Goal: Check status: Check status

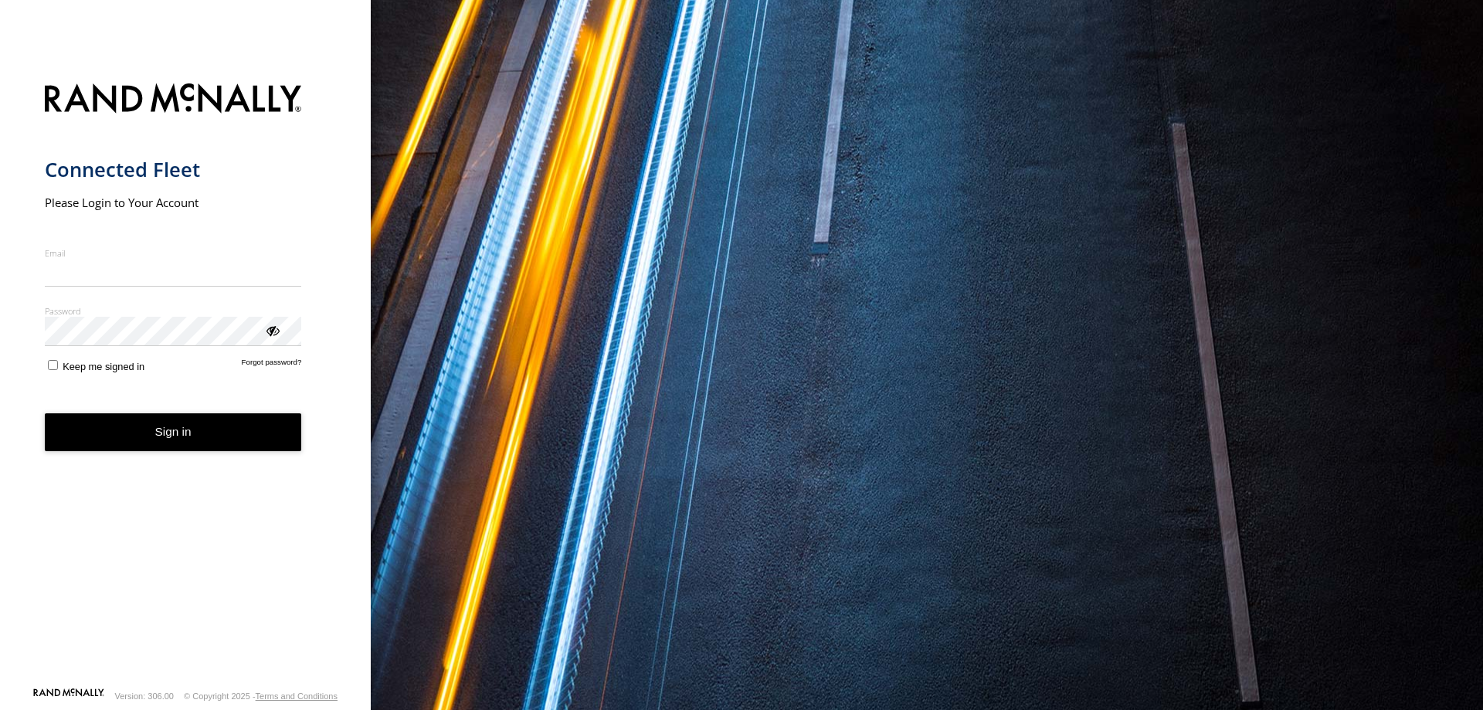
click at [151, 277] on input "Email" at bounding box center [173, 273] width 257 height 28
type input "**********"
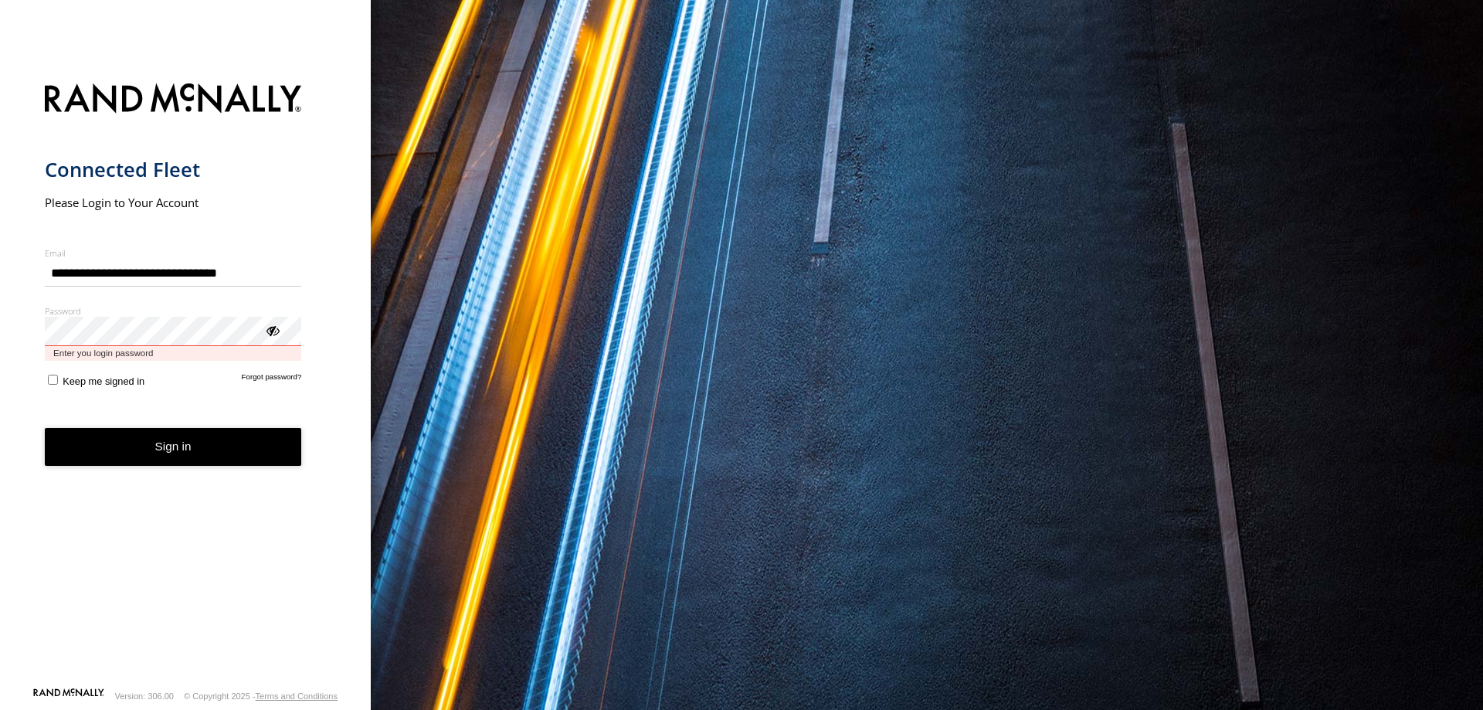
click at [45, 428] on button "Sign in" at bounding box center [173, 447] width 257 height 38
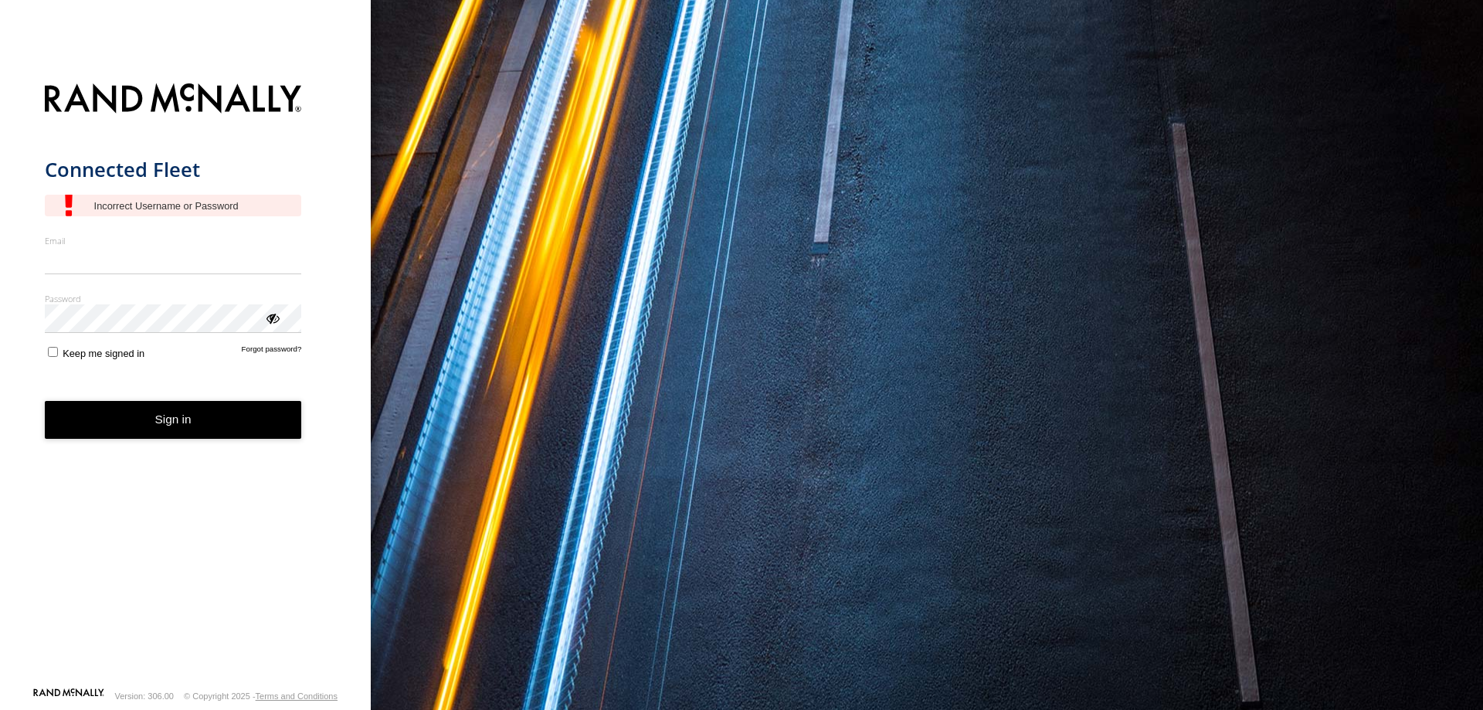
click at [175, 254] on input "Email" at bounding box center [173, 260] width 257 height 28
type input "**********"
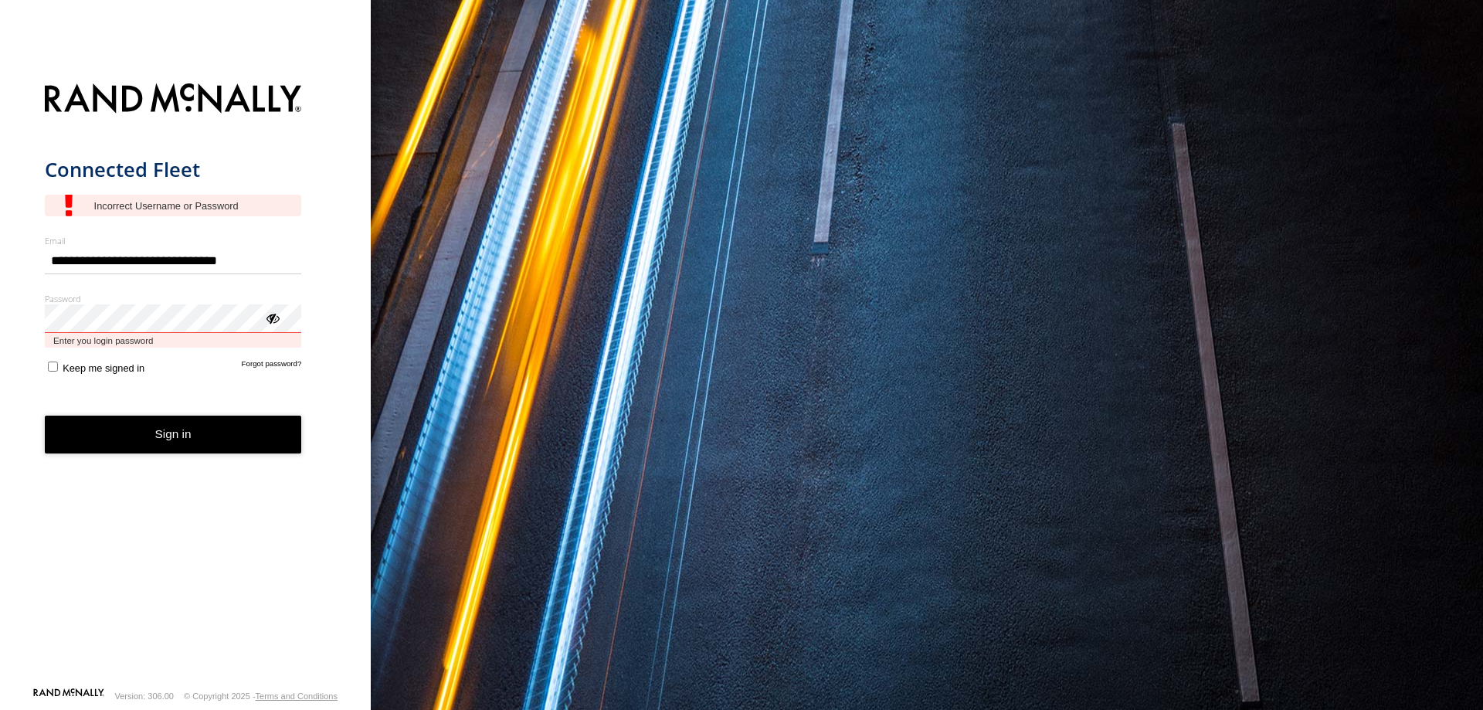
click at [45, 416] on button "Sign in" at bounding box center [173, 435] width 257 height 38
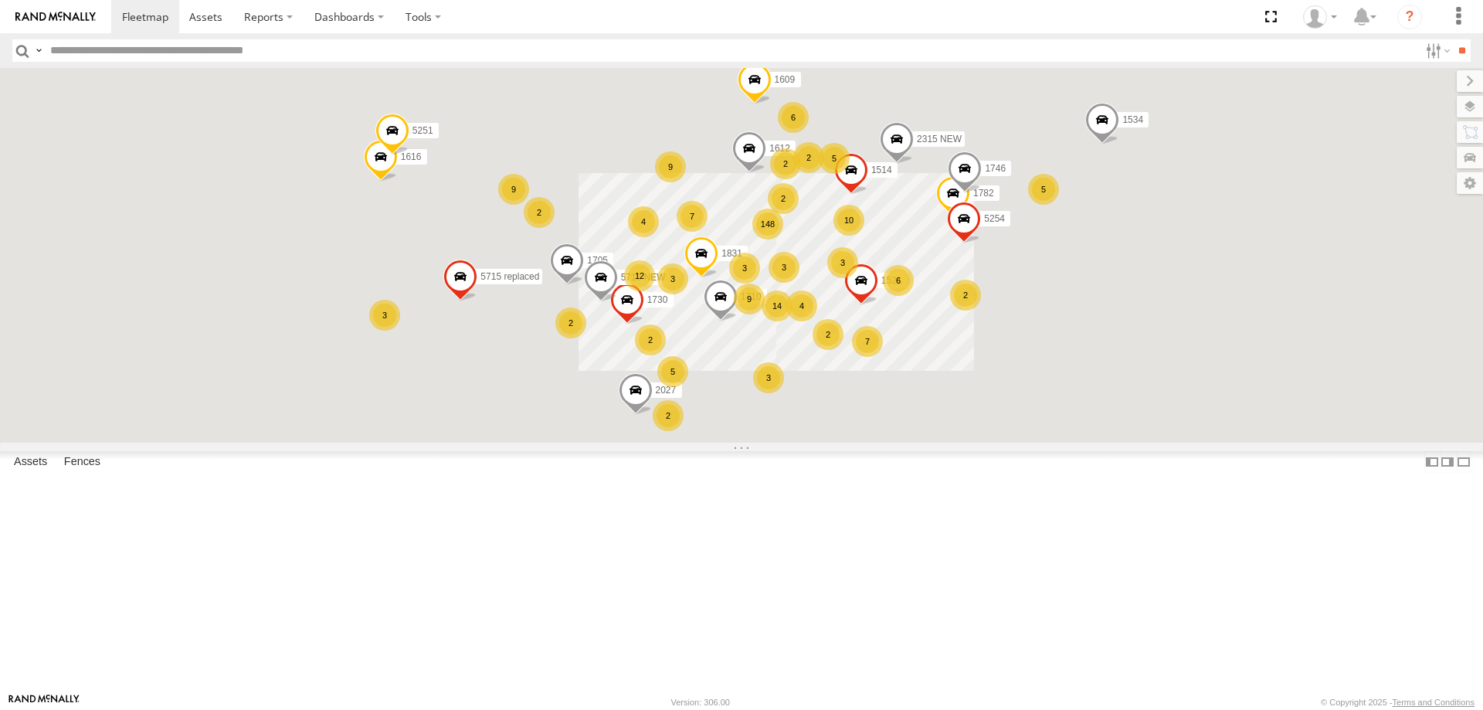
click at [192, 53] on input "text" at bounding box center [731, 50] width 1375 height 22
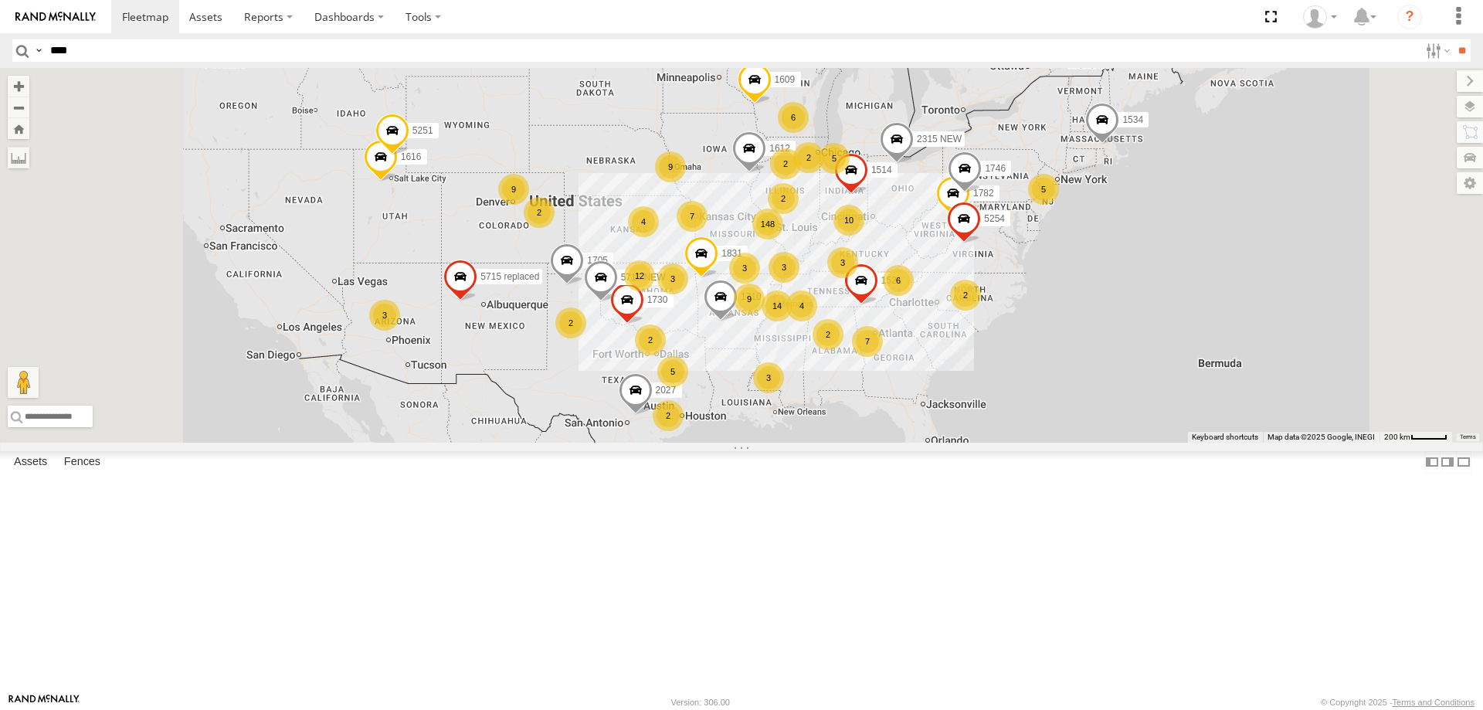
type input "****"
click at [1453, 39] on input "**" at bounding box center [1462, 50] width 18 height 22
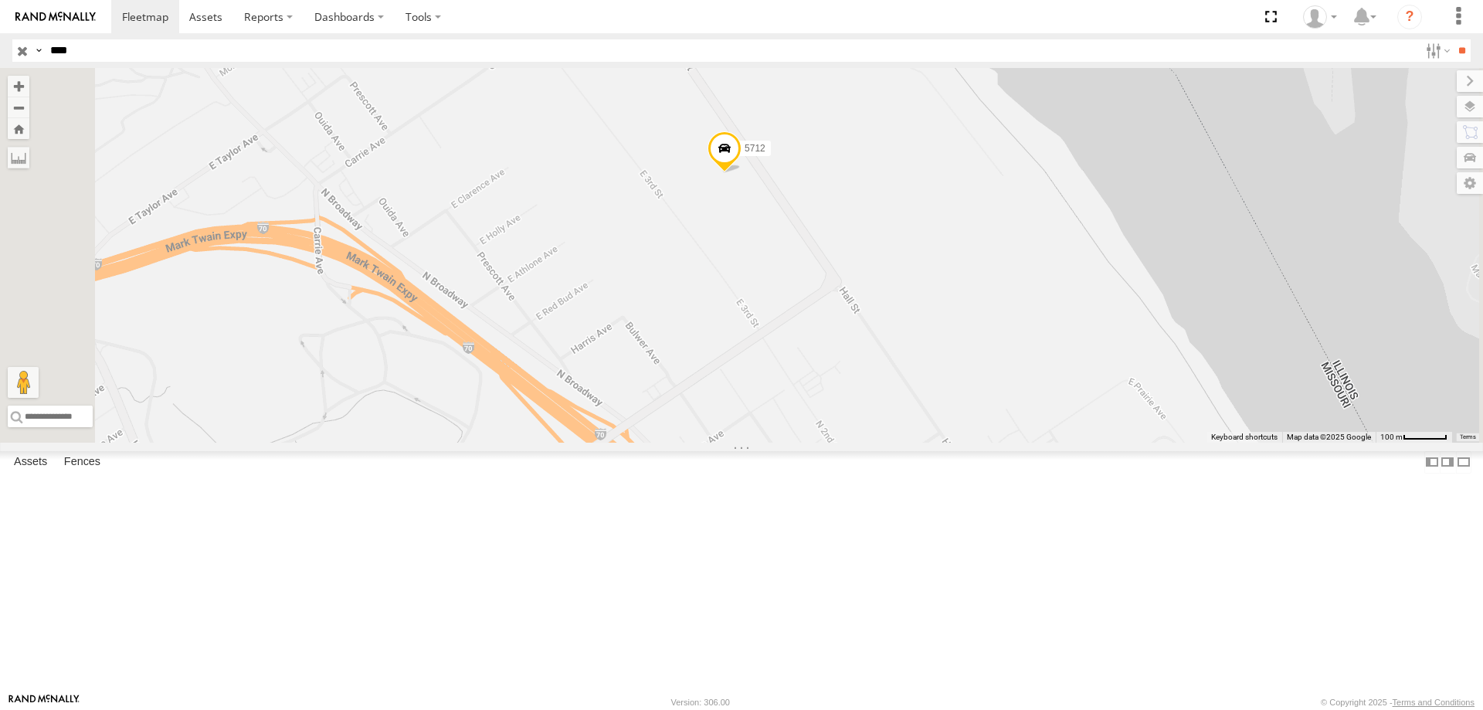
drag, startPoint x: 888, startPoint y: 262, endPoint x: 957, endPoint y: 378, distance: 134.7
click at [957, 378] on div "5712" at bounding box center [741, 255] width 1483 height 375
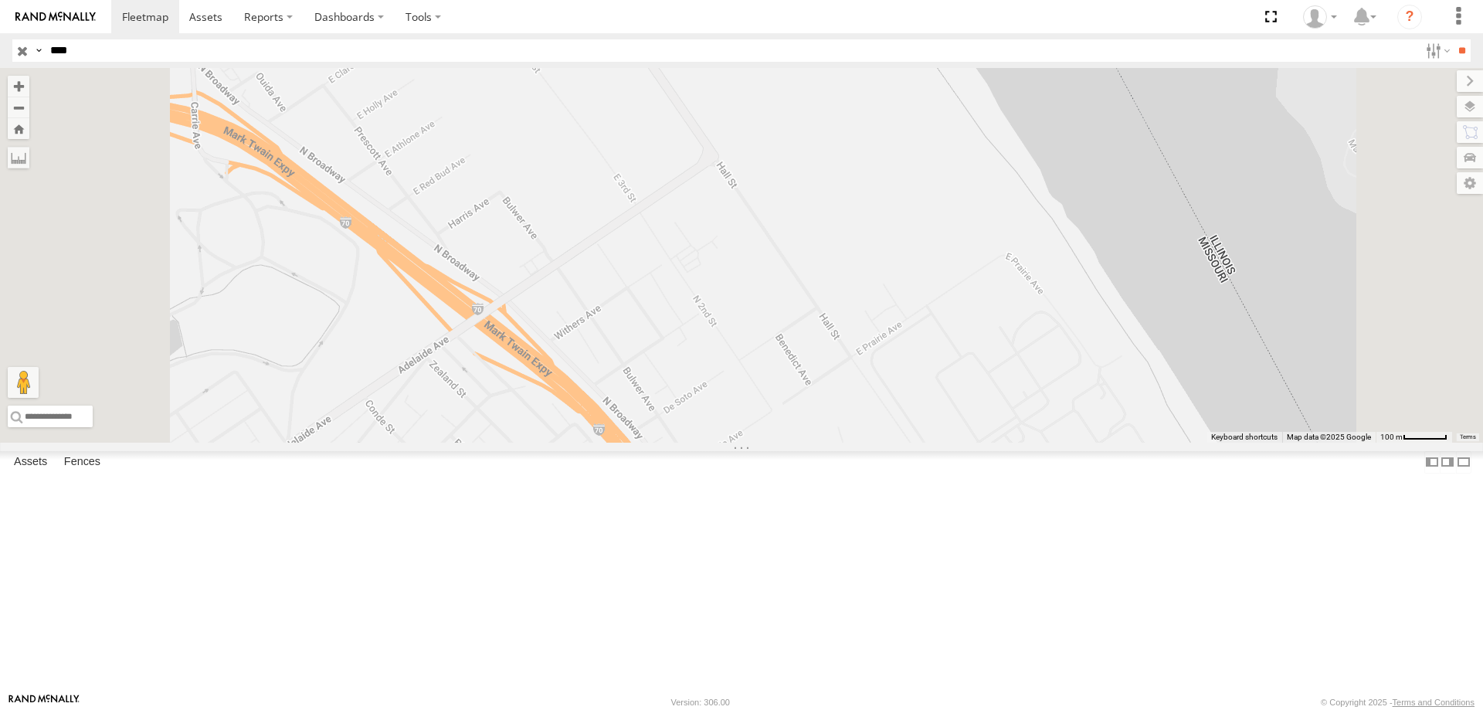
click at [619, 47] on span at bounding box center [602, 26] width 34 height 42
click at [985, 218] on div "5712 5712 All Assets Hall St North Riverfront 38.68545 , -90.20773 0 12:45:41 0…" at bounding box center [741, 255] width 1483 height 375
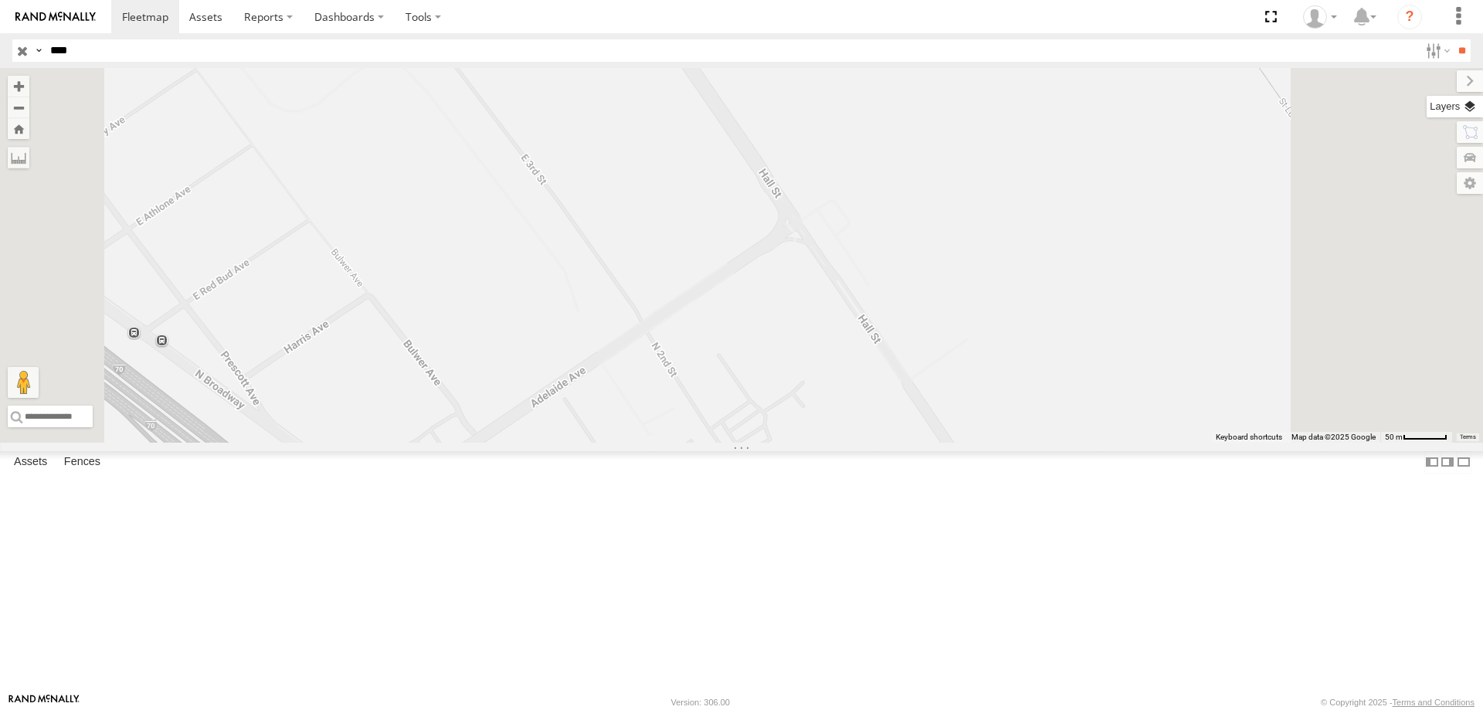
click at [1476, 101] on label at bounding box center [1455, 107] width 56 height 22
click at [0, 0] on span "Basemaps" at bounding box center [0, 0] width 0 height 0
click at [0, 0] on span "Satellite" at bounding box center [0, 0] width 0 height 0
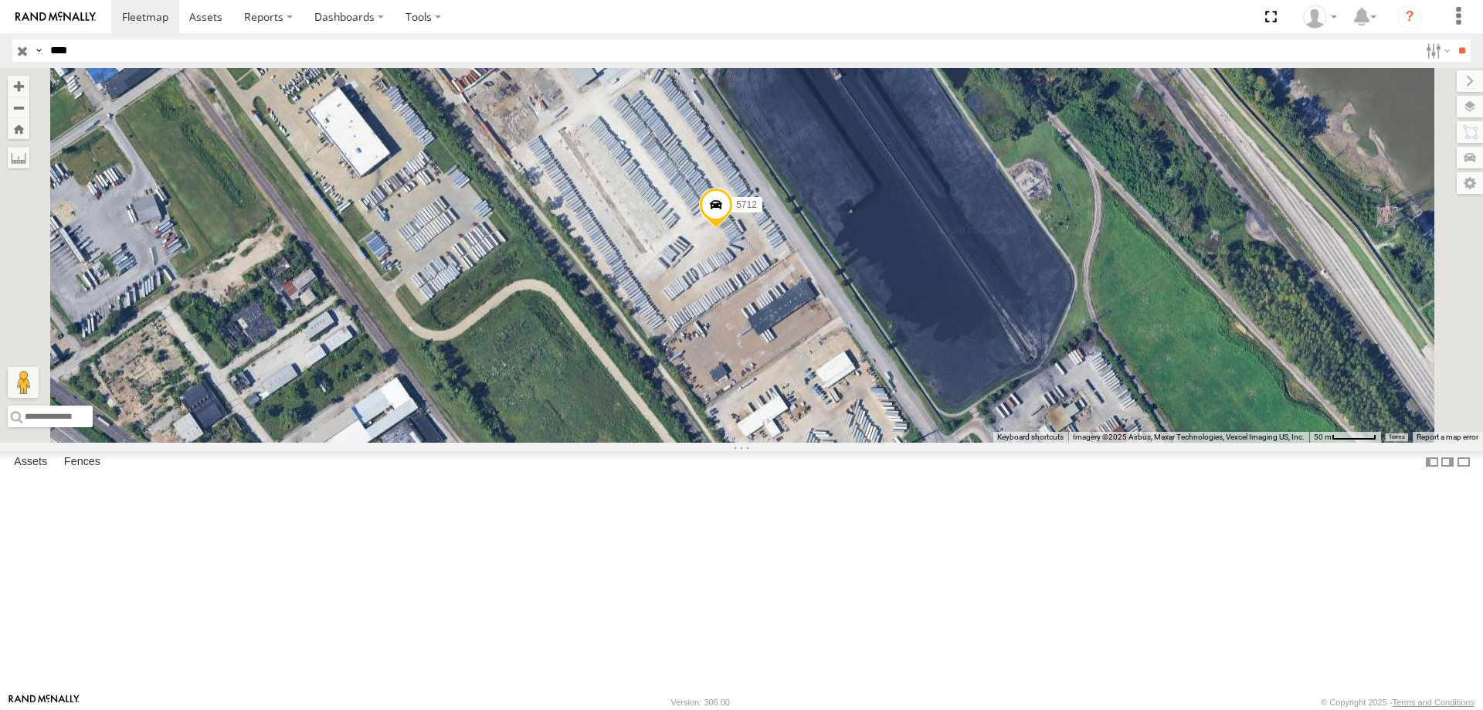
drag, startPoint x: 966, startPoint y: 250, endPoint x: 1095, endPoint y: 470, distance: 254.9
click at [1095, 443] on div "5712" at bounding box center [741, 255] width 1483 height 375
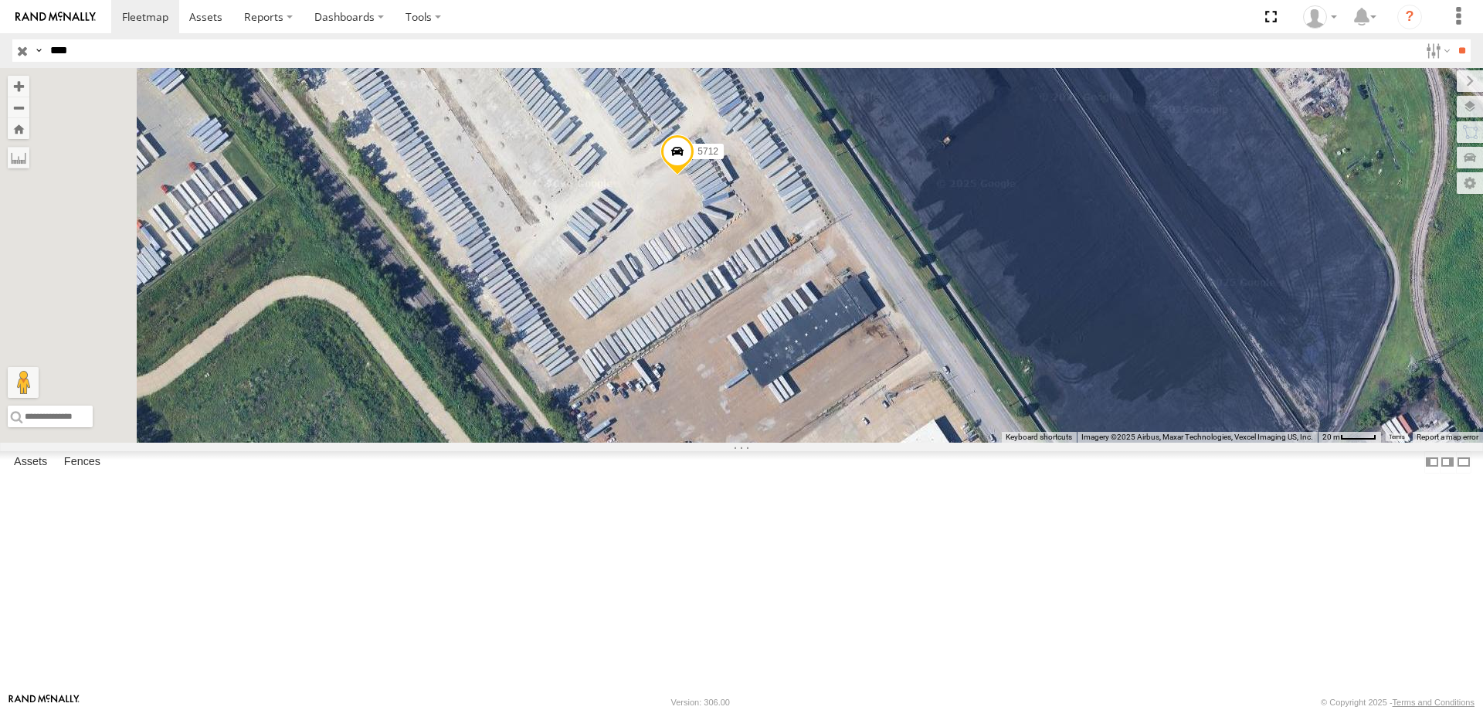
drag, startPoint x: 1018, startPoint y: 378, endPoint x: 1180, endPoint y: 399, distance: 163.5
click at [1179, 400] on div "5712" at bounding box center [741, 255] width 1483 height 375
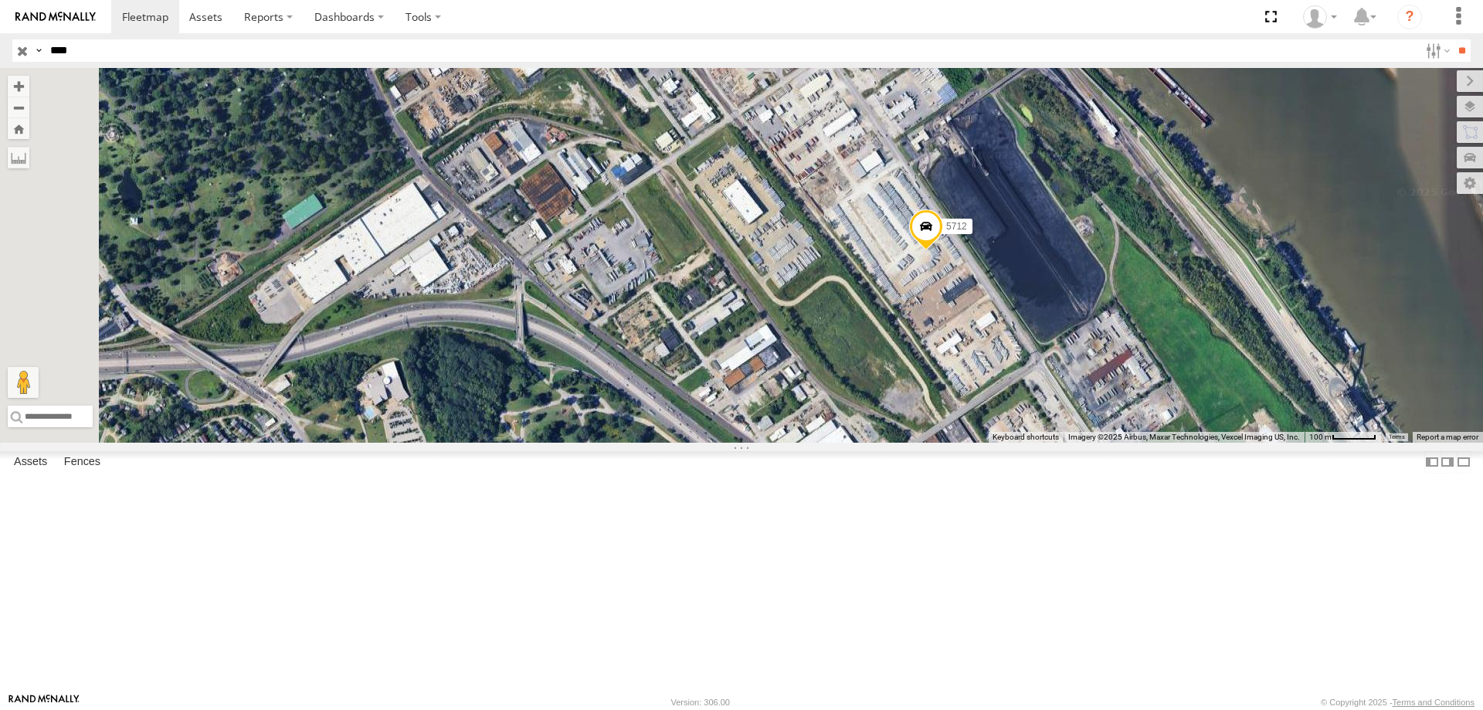
click at [0, 0] on span "Roadmap" at bounding box center [0, 0] width 0 height 0
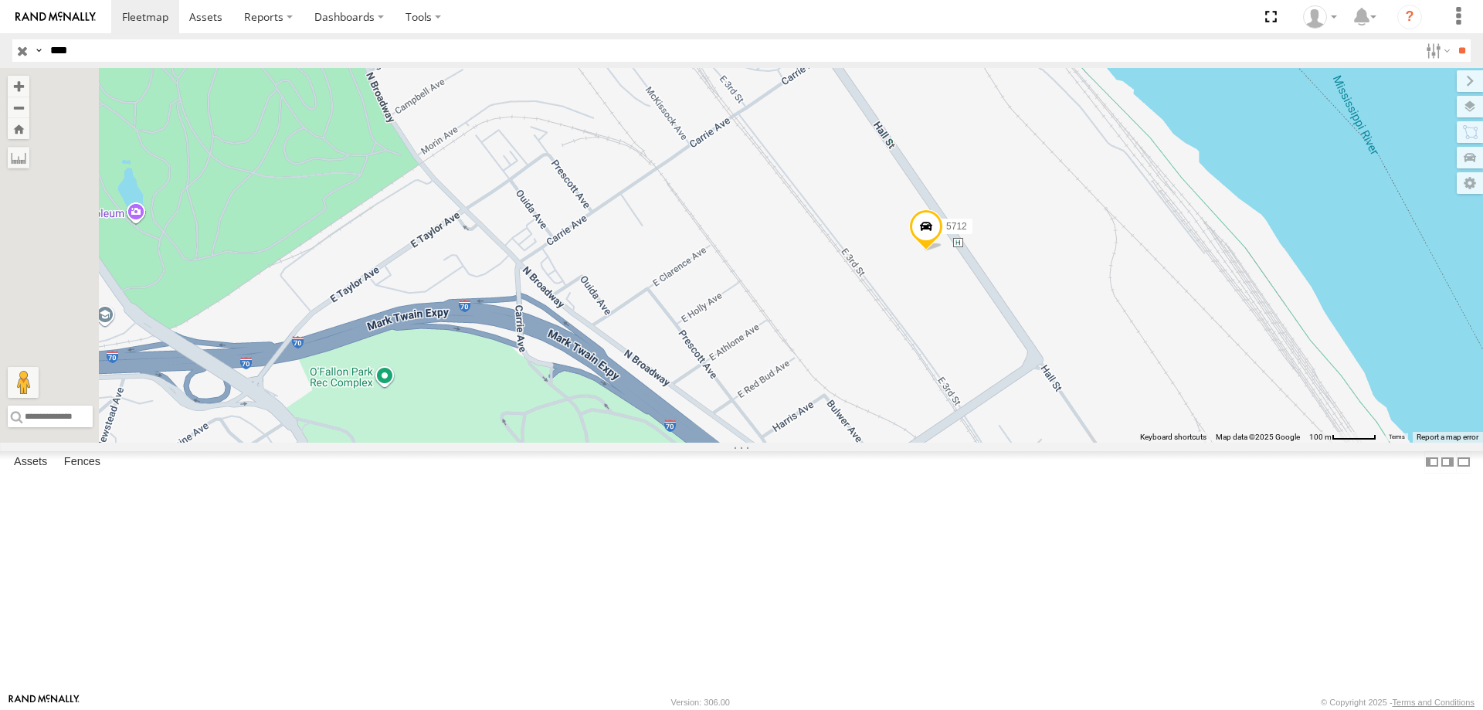
click at [0, 0] on span "Satellite + Roadmap" at bounding box center [0, 0] width 0 height 0
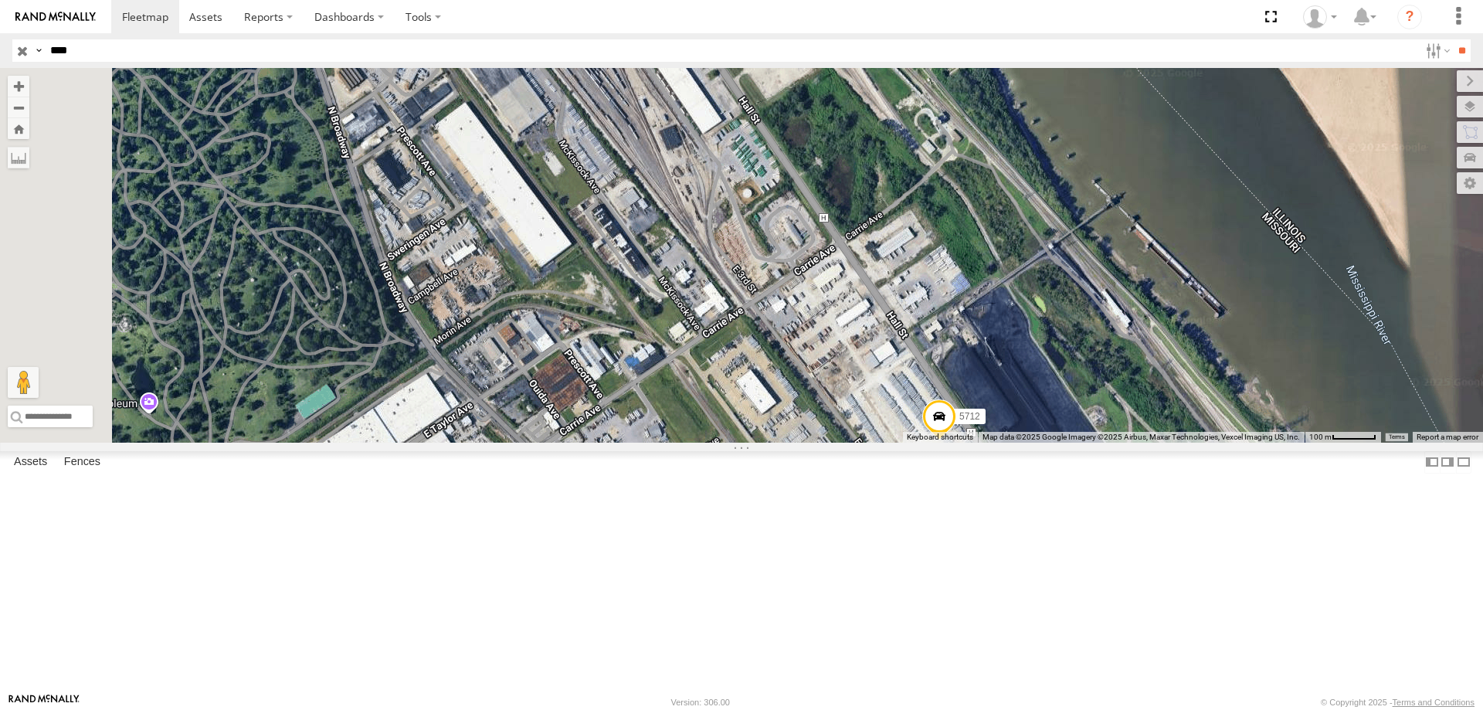
drag, startPoint x: 1085, startPoint y: 207, endPoint x: 1098, endPoint y: 399, distance: 192.7
click at [1098, 399] on div "5712" at bounding box center [741, 255] width 1483 height 375
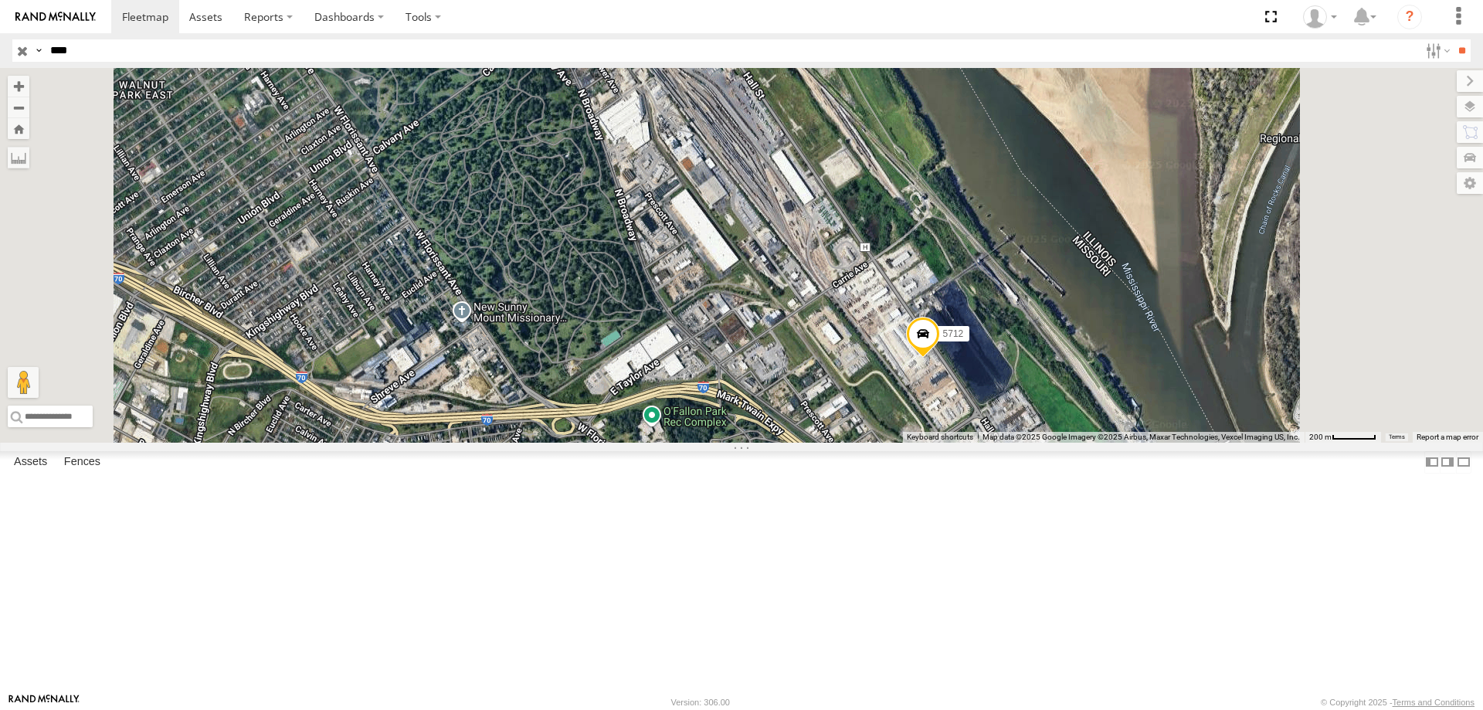
drag, startPoint x: 1118, startPoint y: 422, endPoint x: 1014, endPoint y: 246, distance: 204.7
click at [1015, 247] on div "5712" at bounding box center [741, 255] width 1483 height 375
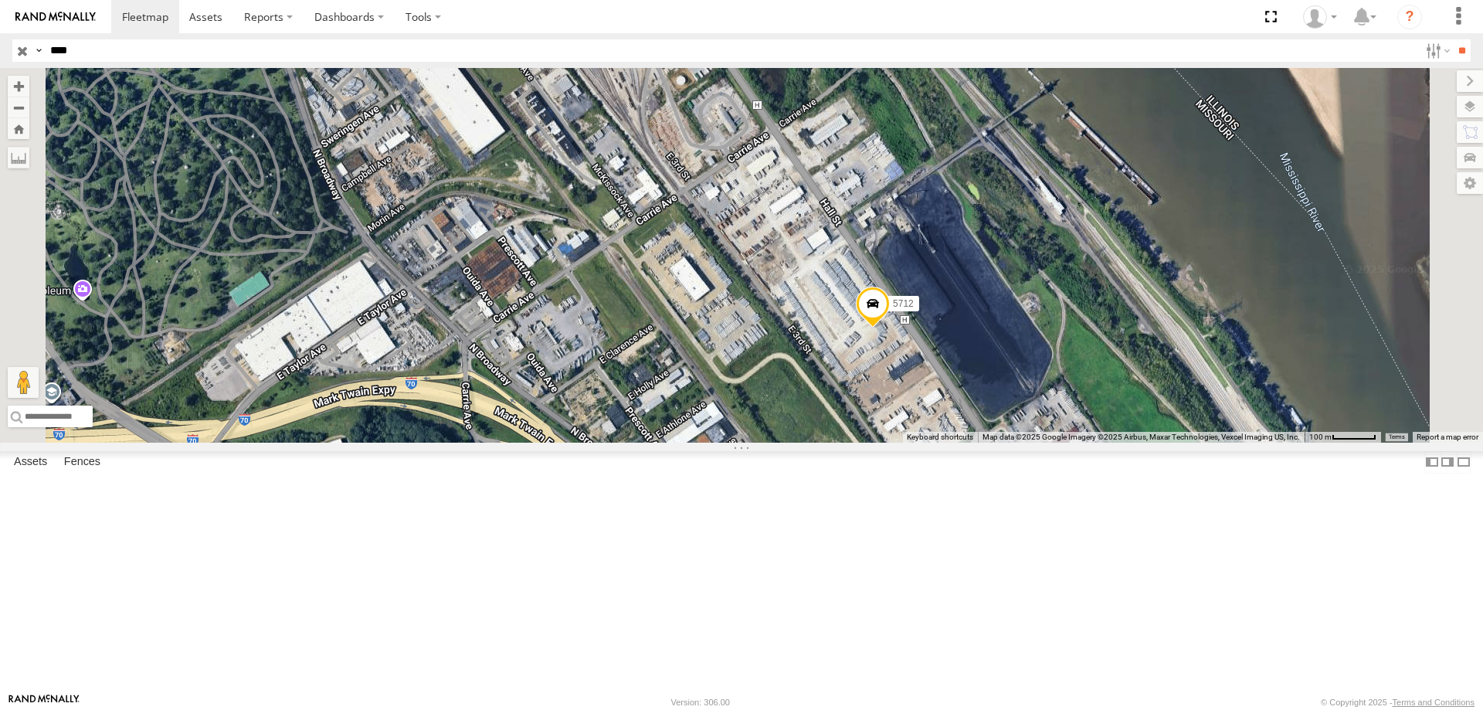
drag, startPoint x: 1193, startPoint y: 501, endPoint x: 1023, endPoint y: 221, distance: 328.3
click at [1033, 237] on div "5712" at bounding box center [741, 255] width 1483 height 375
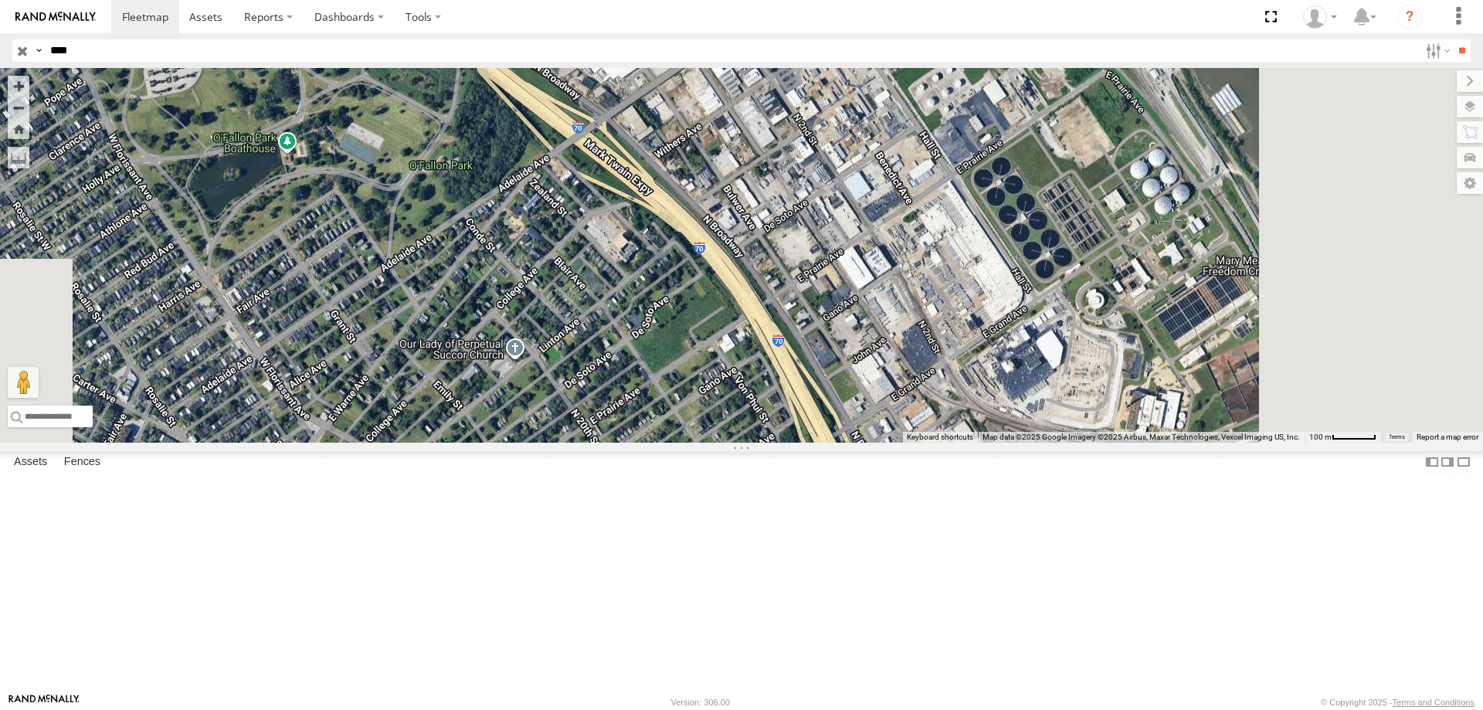
drag, startPoint x: 1078, startPoint y: 424, endPoint x: 984, endPoint y: 91, distance: 345.8
click at [984, 91] on div "5712" at bounding box center [741, 255] width 1483 height 375
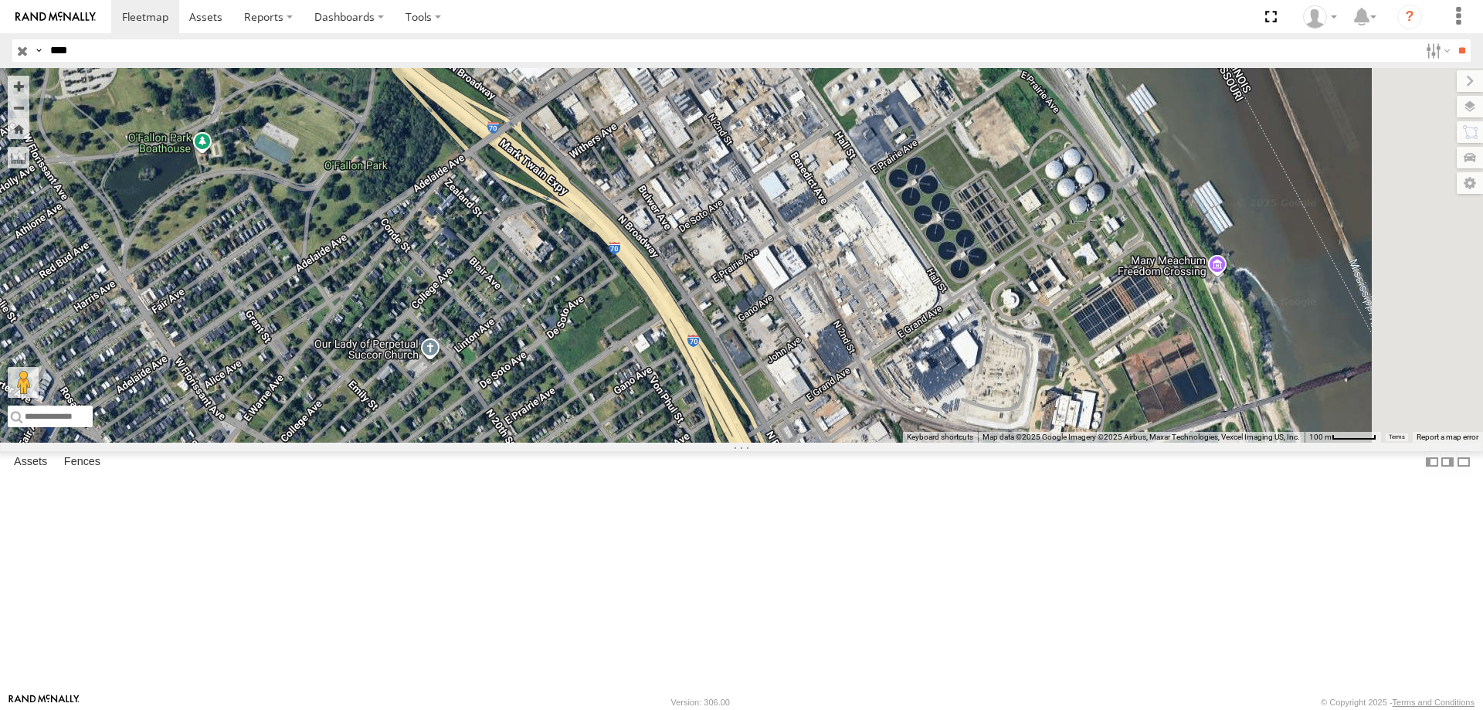
drag, startPoint x: 1089, startPoint y: 314, endPoint x: 1029, endPoint y: 382, distance: 91.4
click at [1029, 382] on div "5712" at bounding box center [741, 255] width 1483 height 375
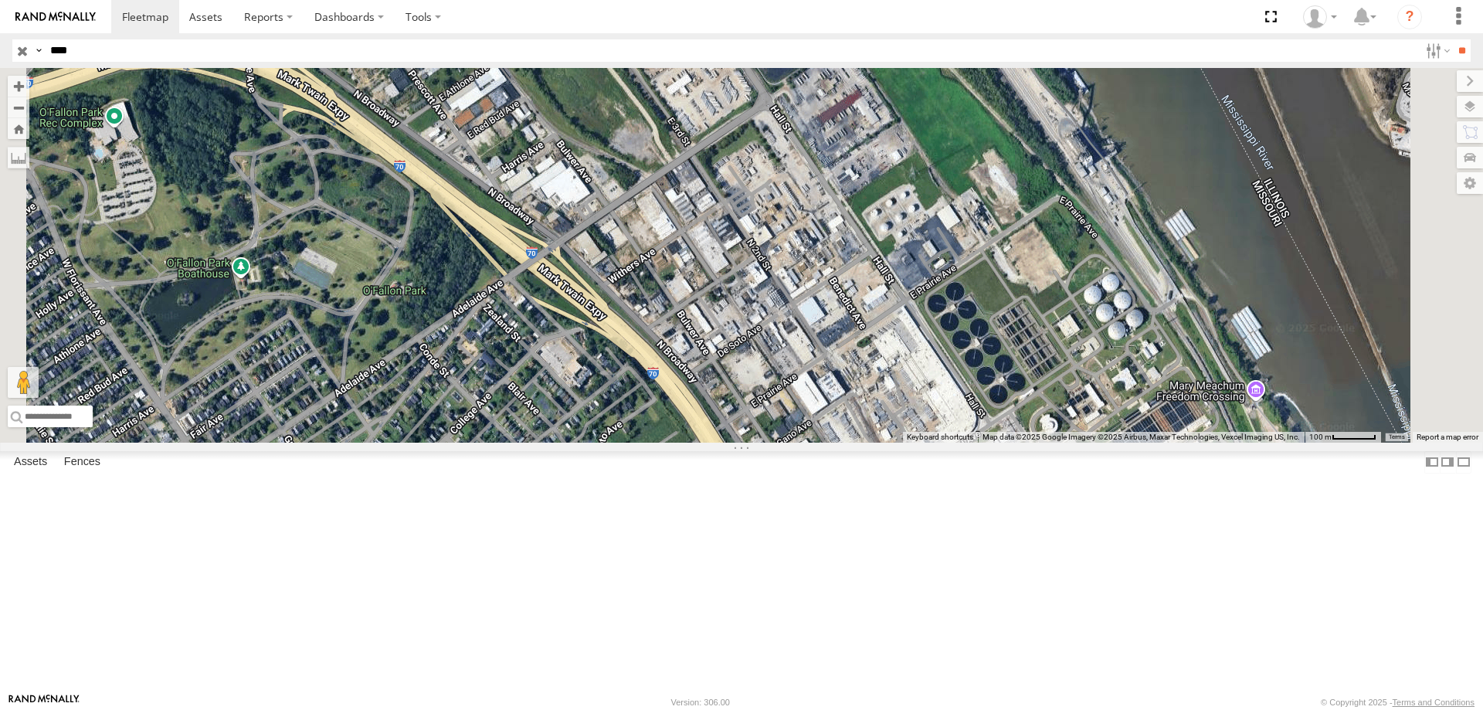
drag, startPoint x: 1081, startPoint y: 236, endPoint x: 1138, endPoint y: 370, distance: 145.7
click at [1138, 370] on div "5712" at bounding box center [741, 255] width 1483 height 375
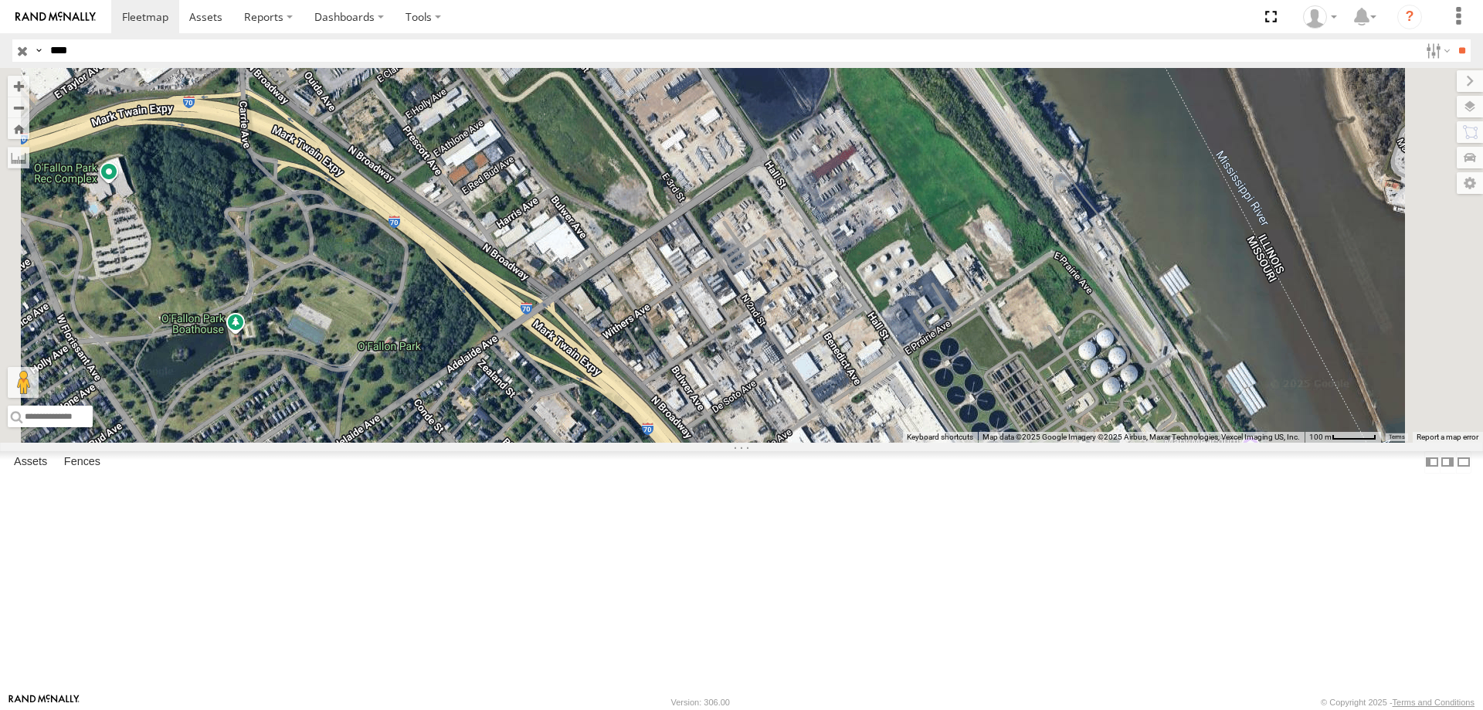
drag, startPoint x: 1091, startPoint y: 296, endPoint x: 1086, endPoint y: 355, distance: 59.0
click at [1086, 355] on div "5712" at bounding box center [741, 255] width 1483 height 375
